Goal: Information Seeking & Learning: Find specific page/section

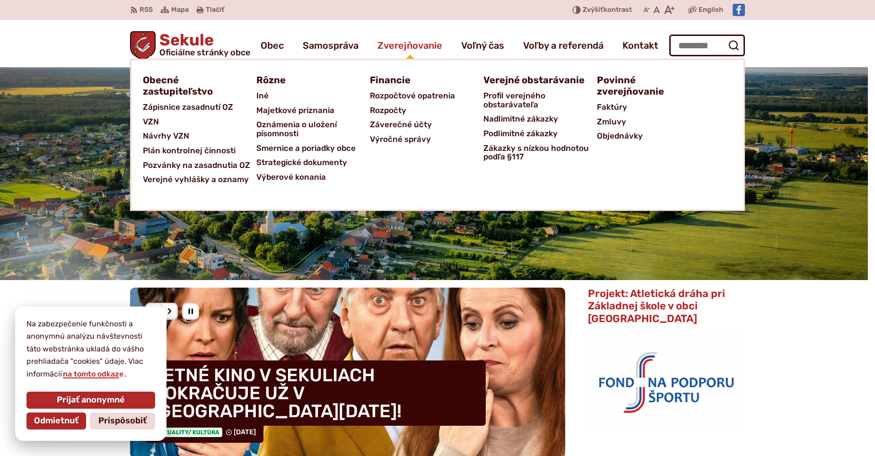
click at [418, 48] on span "Zverejňovanie" at bounding box center [410, 45] width 65 height 26
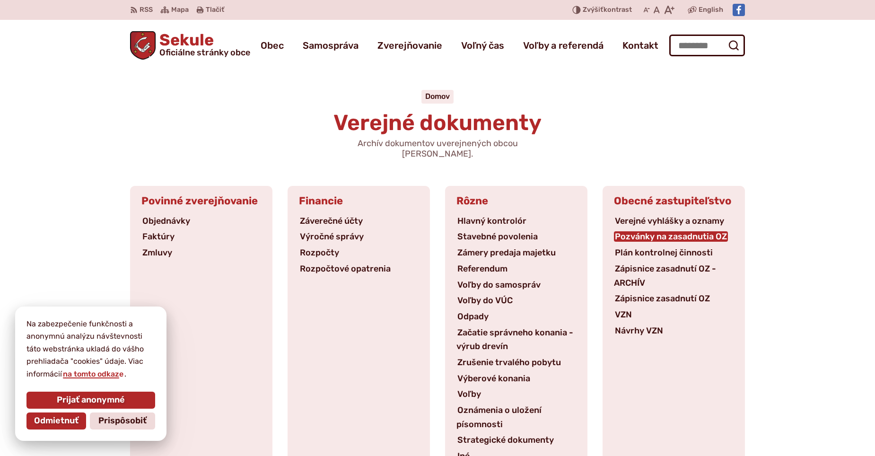
click at [653, 231] on link "Pozvánky na zasadnutia OZ" at bounding box center [671, 236] width 114 height 10
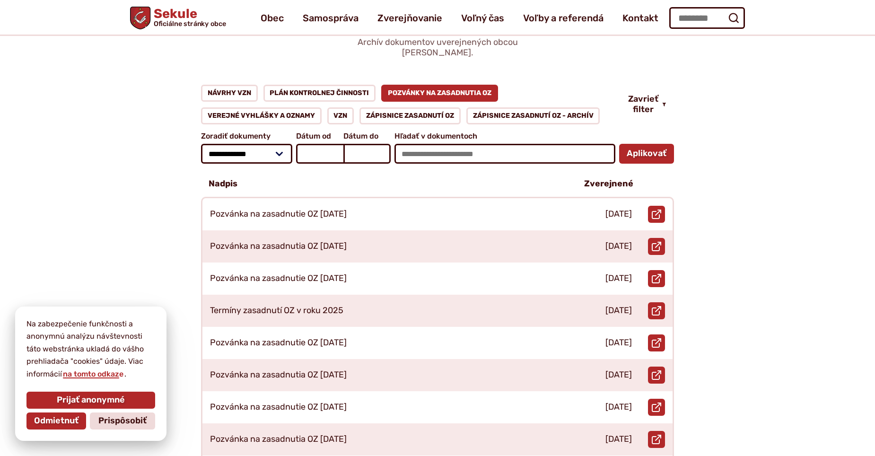
scroll to position [95, 0]
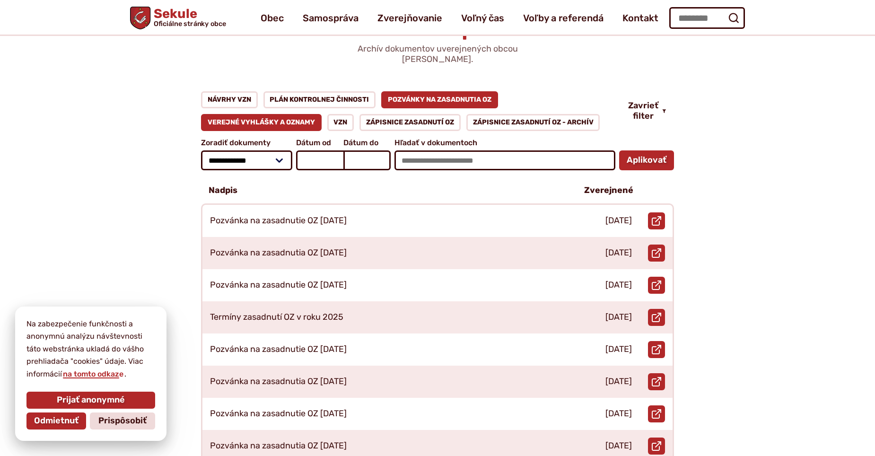
click at [258, 115] on link "Verejné vyhlášky a oznamy" at bounding box center [261, 122] width 121 height 17
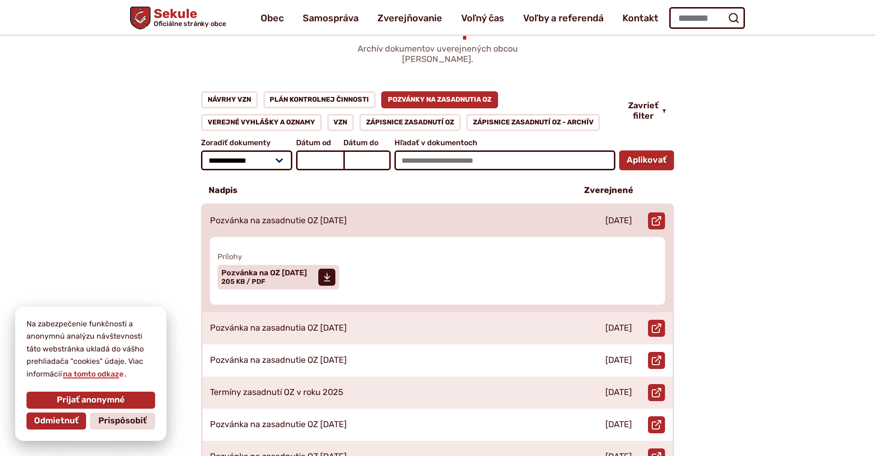
click at [334, 216] on p "Pozvánka na zasadnutie OZ [DATE]" at bounding box center [278, 221] width 137 height 10
click at [258, 269] on span "Pozvánka na OZ 25.06.2025" at bounding box center [264, 273] width 86 height 8
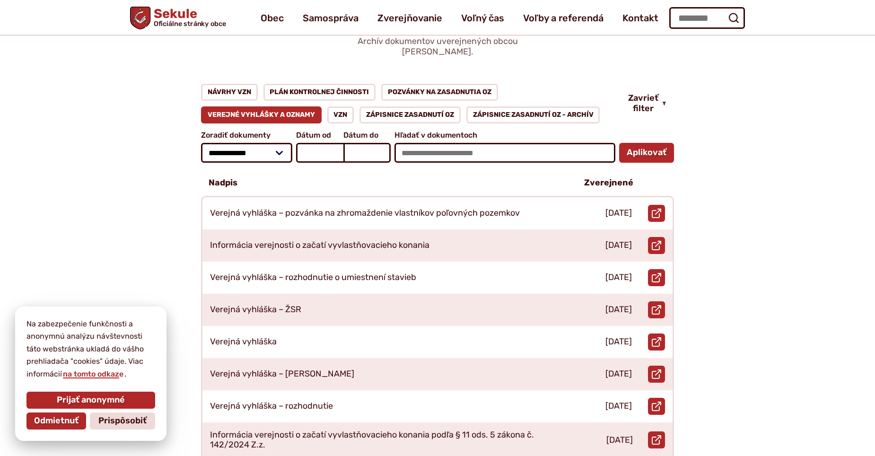
scroll to position [47, 0]
